Goal: Task Accomplishment & Management: Manage account settings

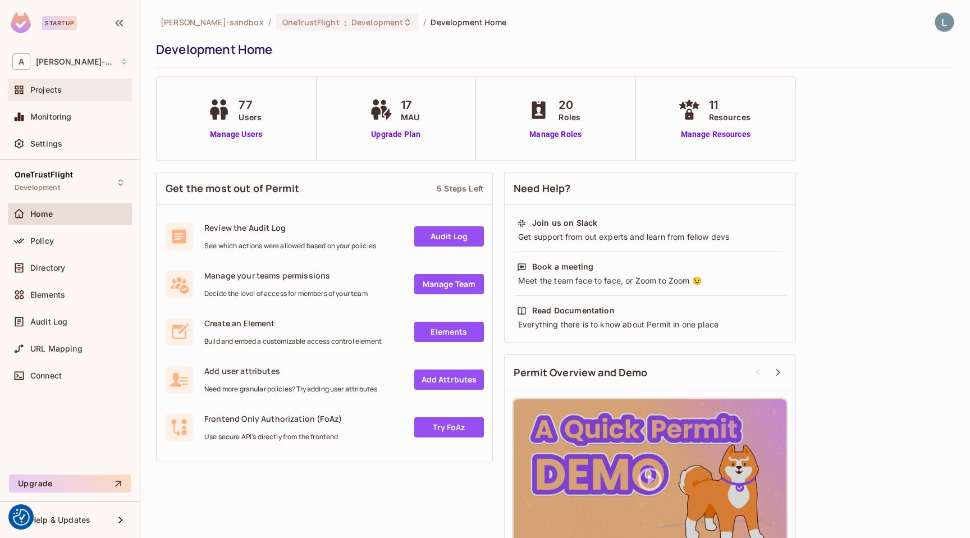
click at [51, 94] on span "Projects" at bounding box center [45, 89] width 31 height 9
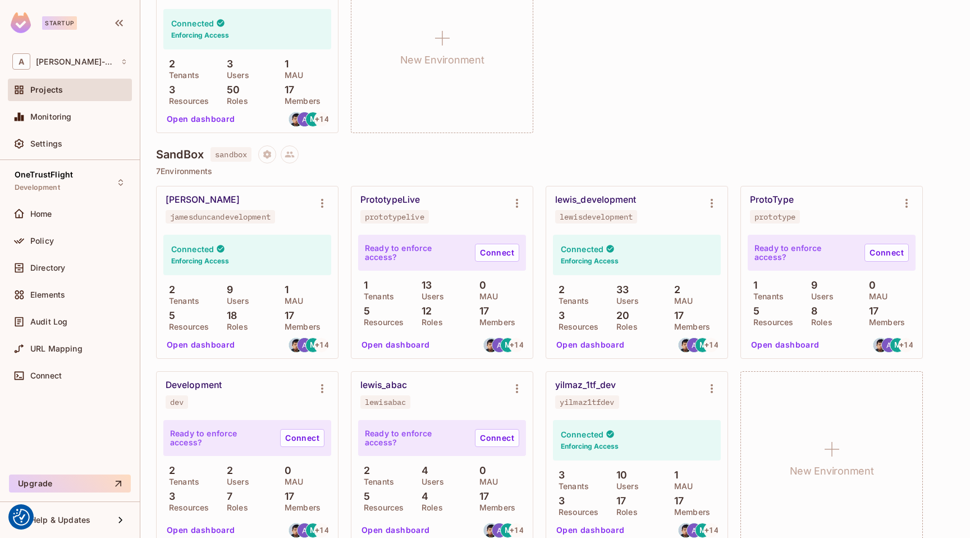
scroll to position [181, 0]
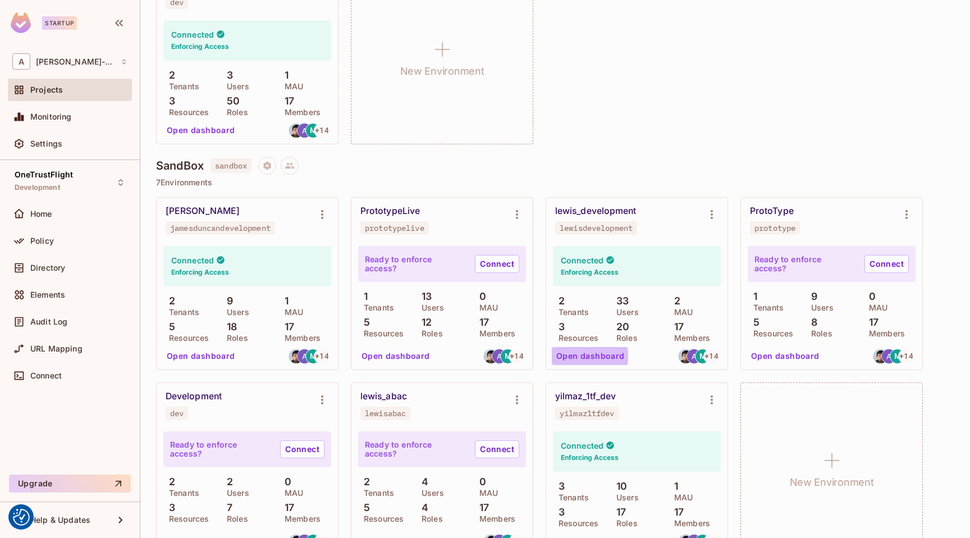
click at [570, 356] on button "Open dashboard" at bounding box center [590, 356] width 77 height 18
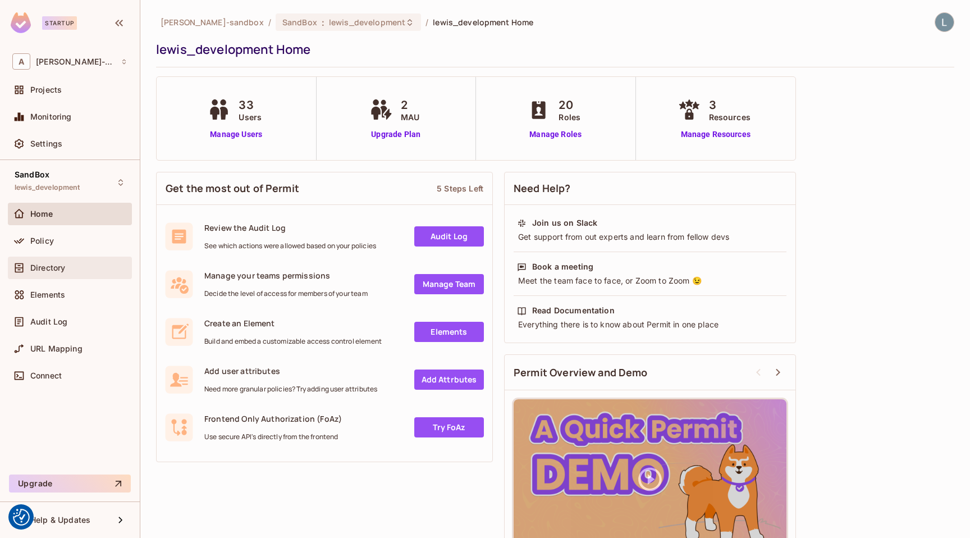
click at [52, 261] on div "Directory" at bounding box center [69, 267] width 115 height 13
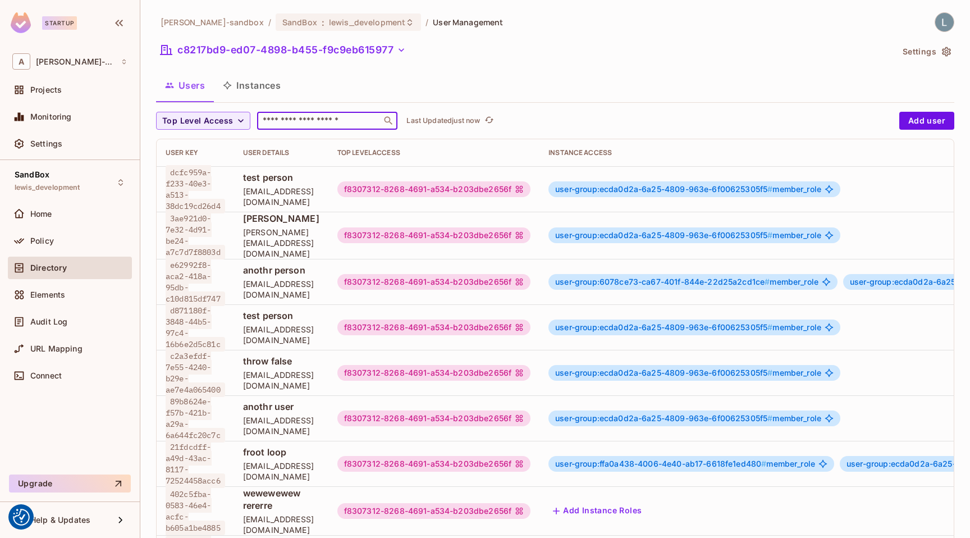
click at [277, 118] on input "text" at bounding box center [319, 120] width 118 height 11
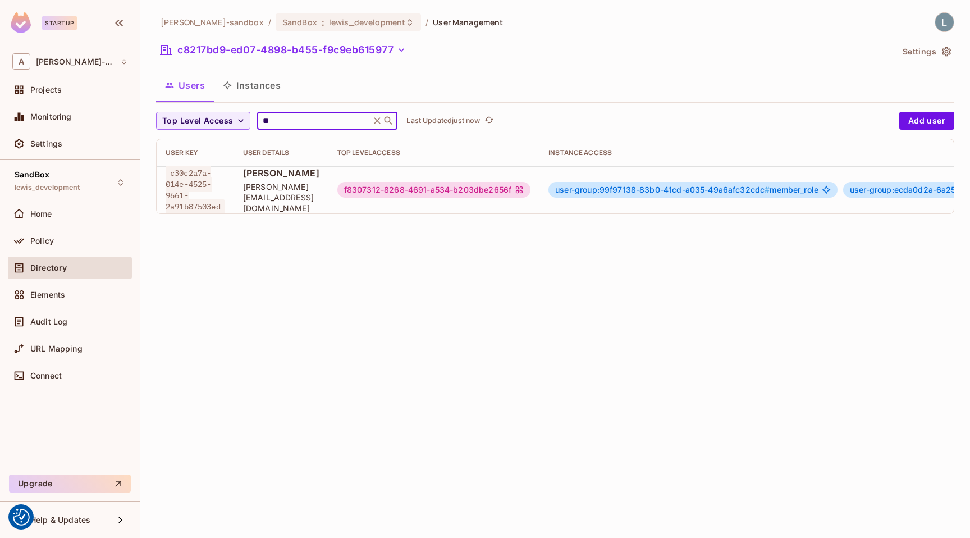
type input "**"
click at [319, 179] on span "[PERSON_NAME]" at bounding box center [281, 173] width 76 height 12
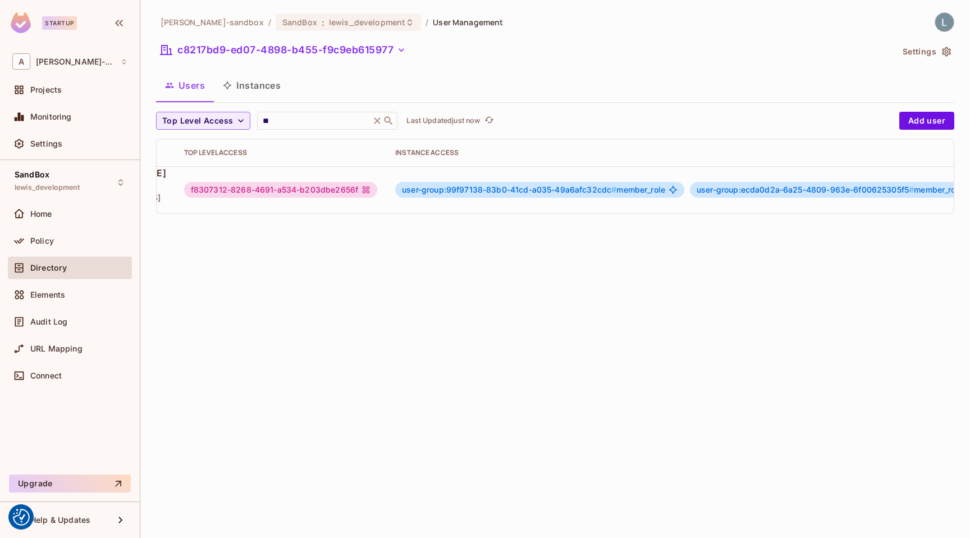
scroll to position [0, 293]
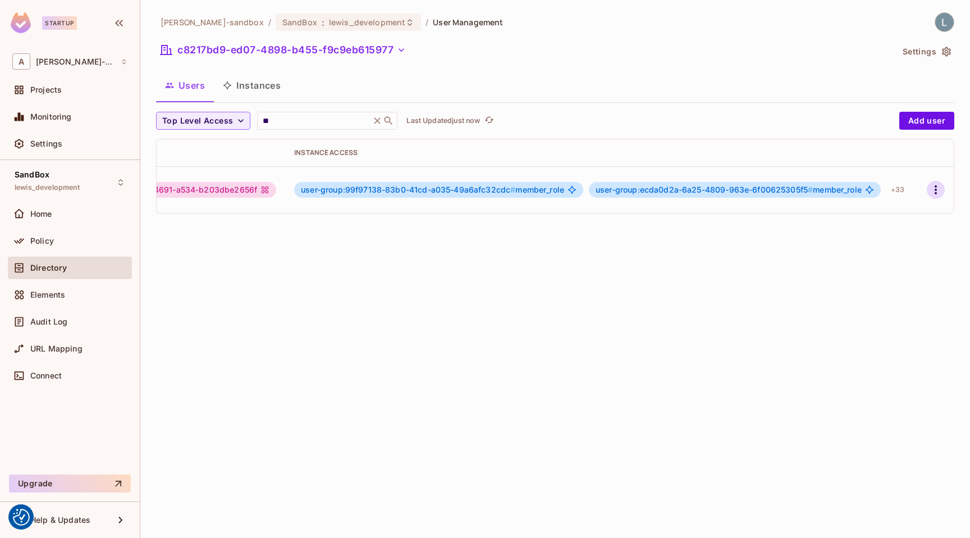
click at [934, 185] on icon "button" at bounding box center [935, 189] width 2 height 9
click at [872, 235] on div "Edit Attributes" at bounding box center [897, 238] width 56 height 11
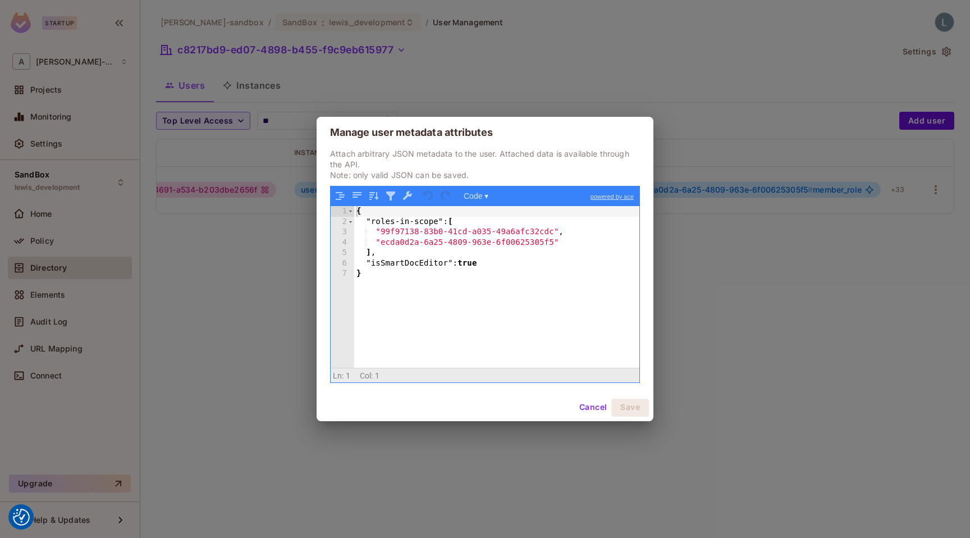
click at [575, 87] on div "Manage user metadata attributes Attach arbitrary JSON metadata to the user. Att…" at bounding box center [485, 269] width 970 height 538
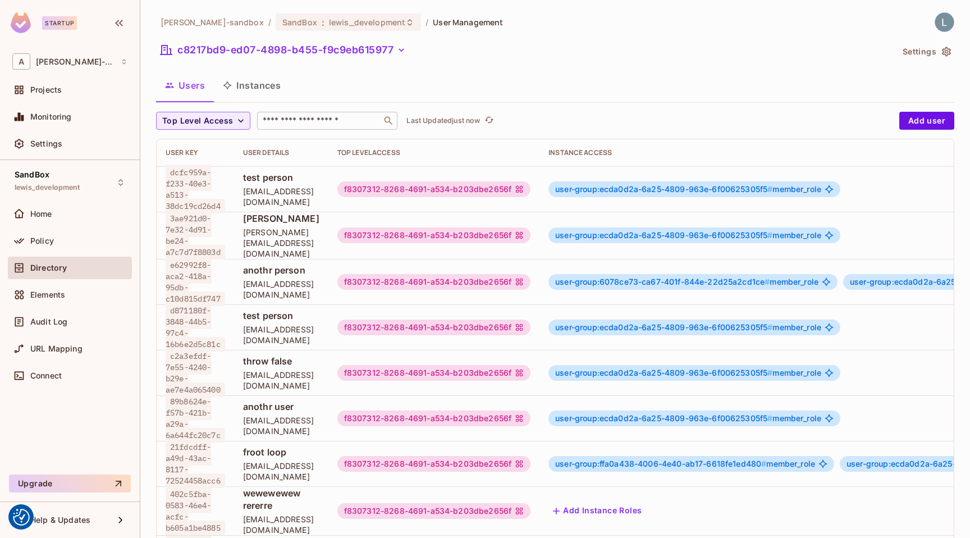
click at [313, 120] on input "text" at bounding box center [319, 120] width 118 height 11
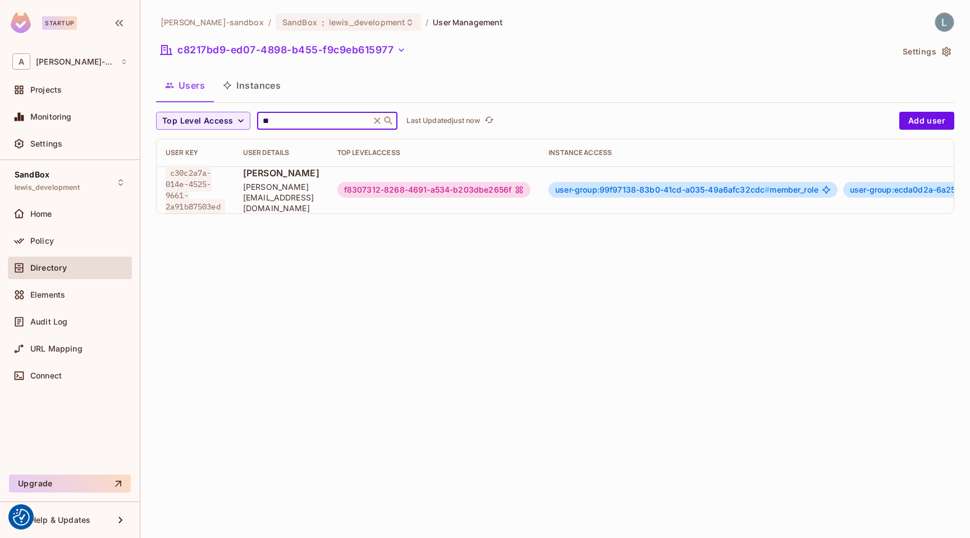
scroll to position [0, 294]
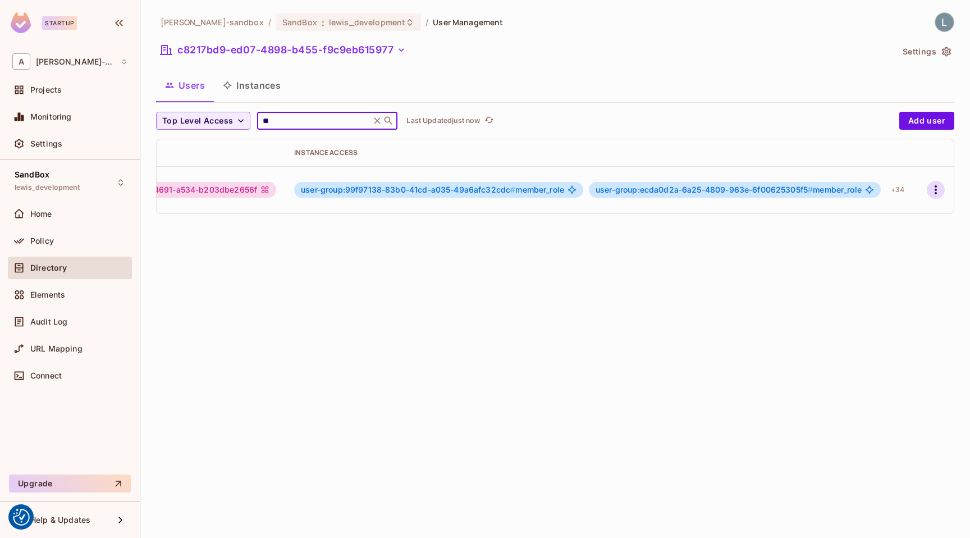
type input "**"
click at [934, 190] on icon "button" at bounding box center [935, 189] width 13 height 13
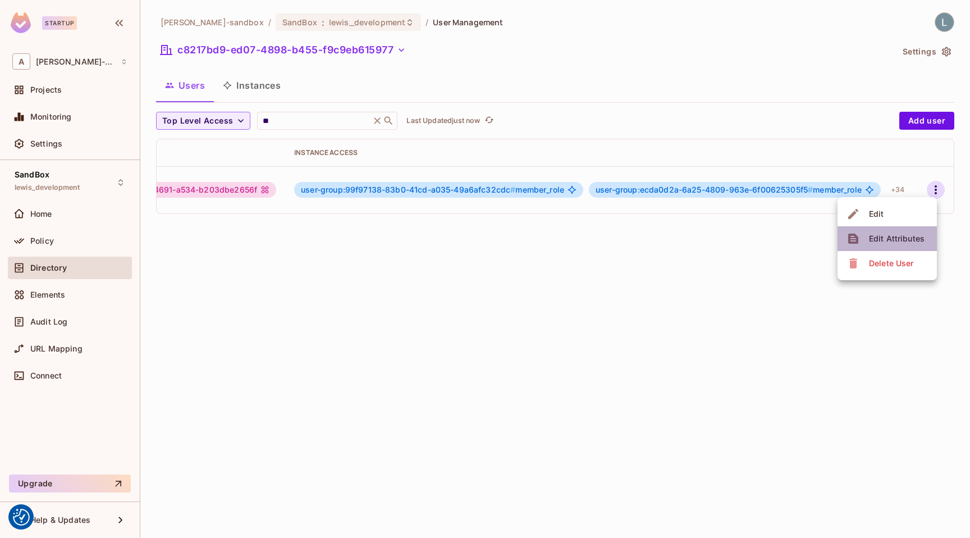
click at [894, 233] on div "Edit Attributes" at bounding box center [897, 238] width 56 height 11
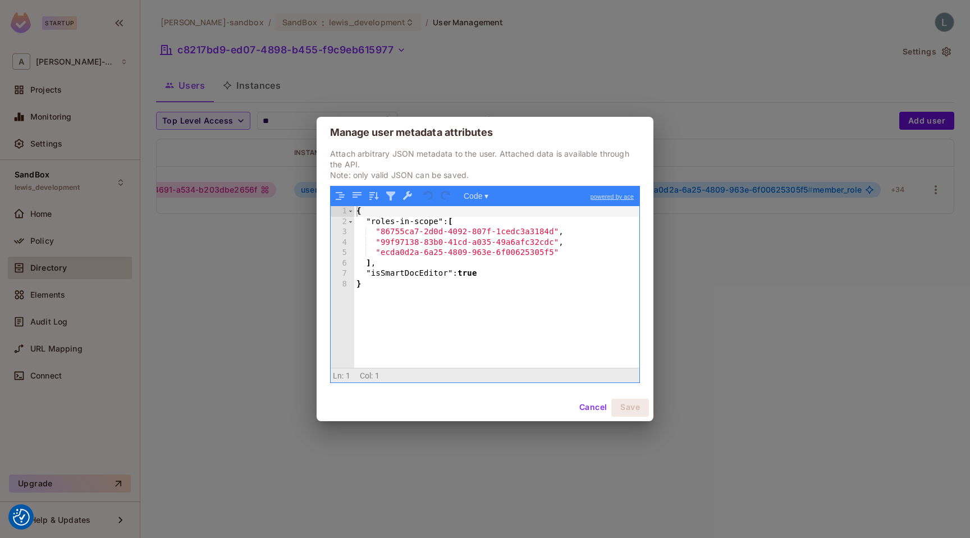
click at [588, 402] on button "Cancel" at bounding box center [593, 407] width 36 height 18
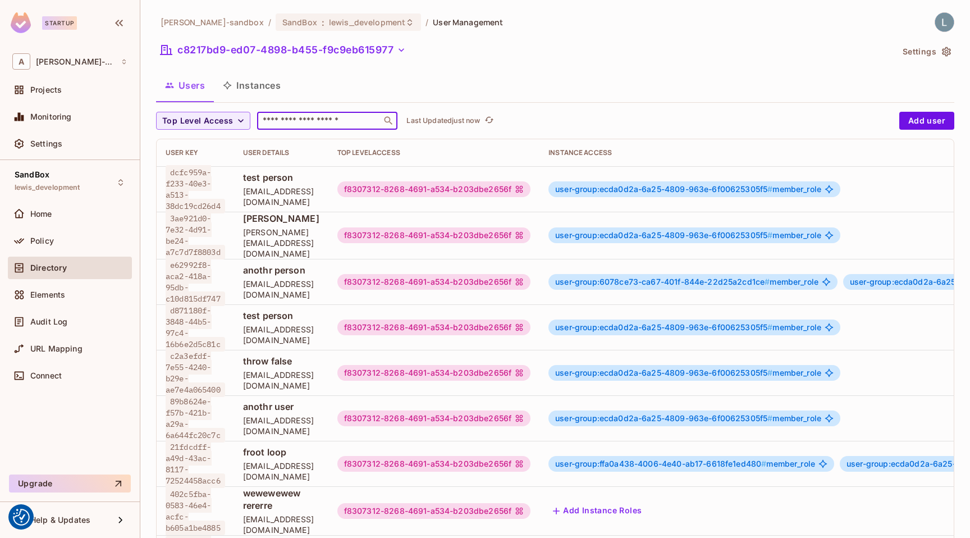
click at [321, 122] on input "text" at bounding box center [319, 120] width 118 height 11
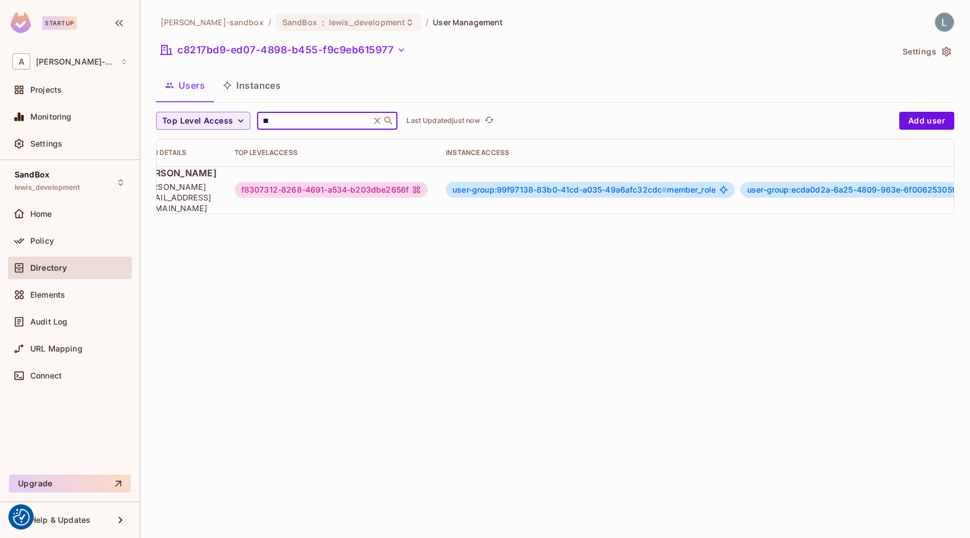
scroll to position [0, 294]
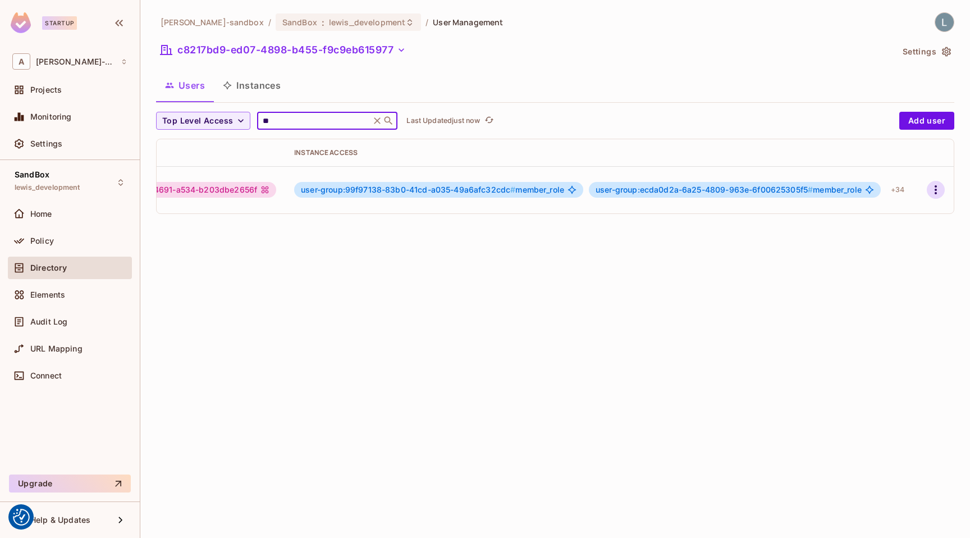
type input "**"
click at [935, 189] on icon "button" at bounding box center [935, 189] width 2 height 9
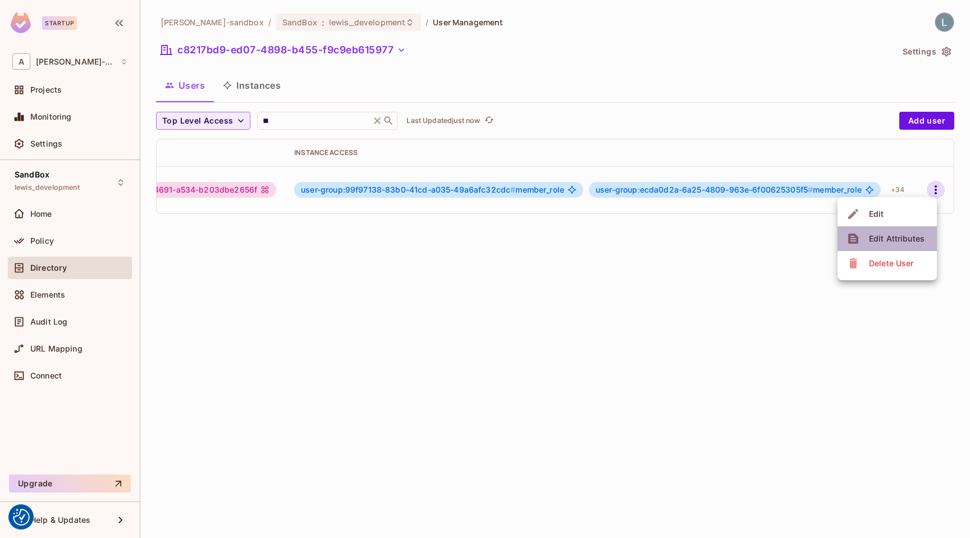
click at [888, 240] on div "Edit Attributes" at bounding box center [897, 238] width 56 height 11
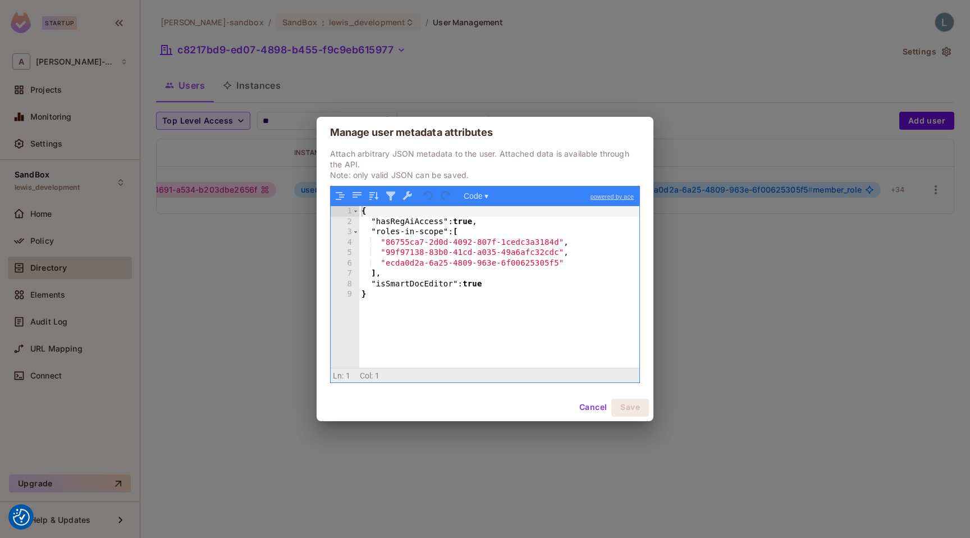
click at [728, 283] on div "Manage user metadata attributes Attach arbitrary JSON metadata to the user. Att…" at bounding box center [485, 269] width 970 height 538
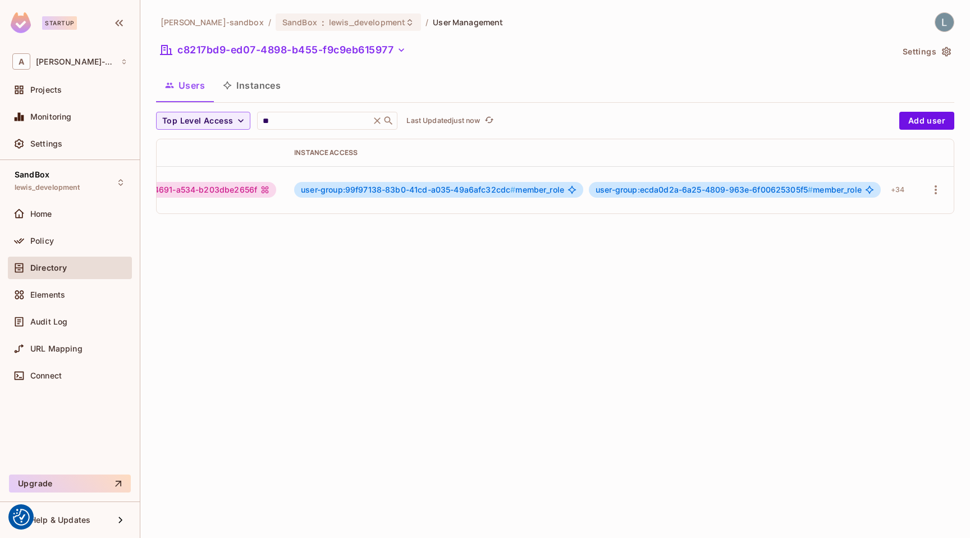
click at [498, 308] on div "alex-trustflight-sandbox / SandBox : lewis_development / User Management c8217b…" at bounding box center [554, 269] width 829 height 538
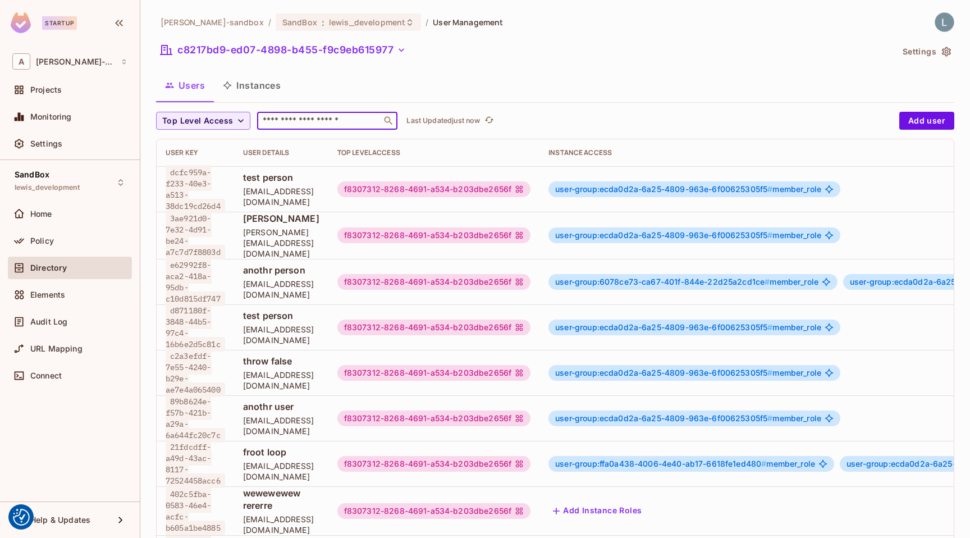
click at [304, 119] on input "text" at bounding box center [319, 120] width 118 height 11
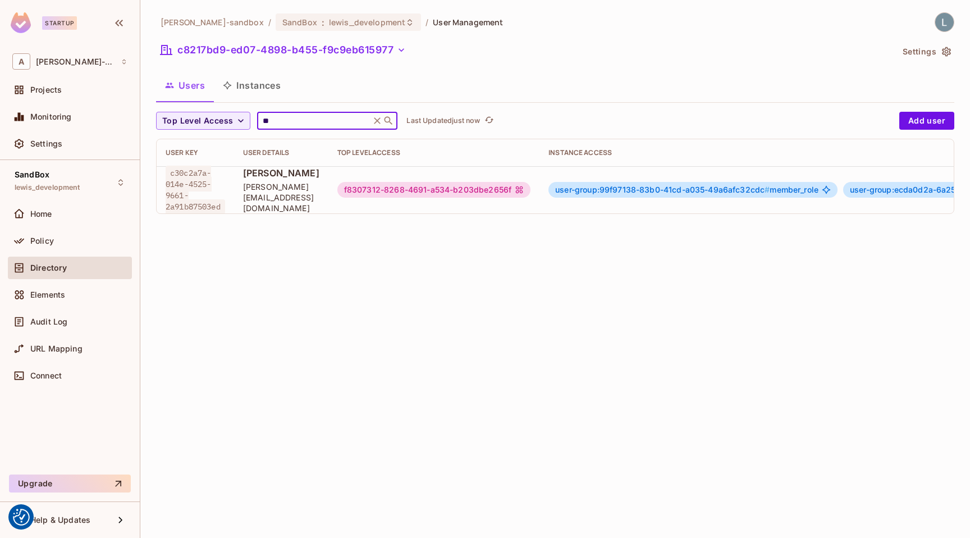
scroll to position [0, 293]
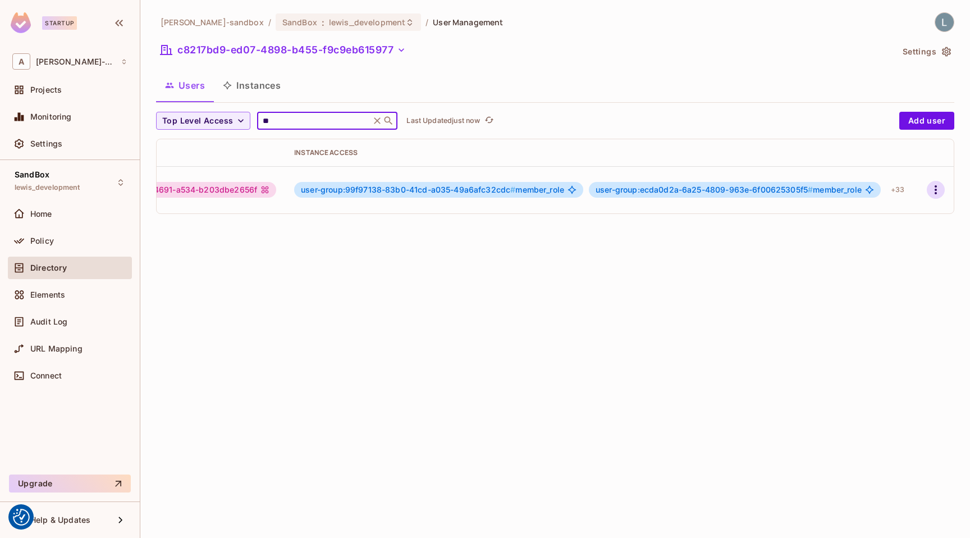
type input "**"
click at [940, 188] on icon "button" at bounding box center [935, 189] width 13 height 13
click at [894, 235] on div "Edit Attributes" at bounding box center [897, 238] width 56 height 11
